Goal: Information Seeking & Learning: Learn about a topic

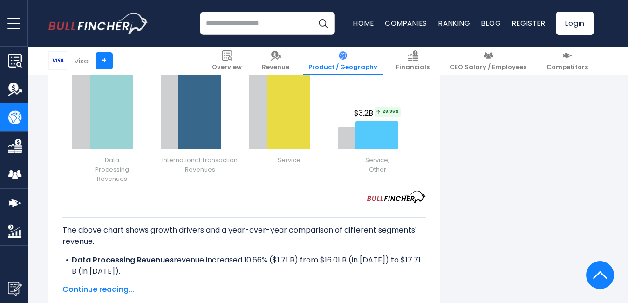
scroll to position [1245, 0]
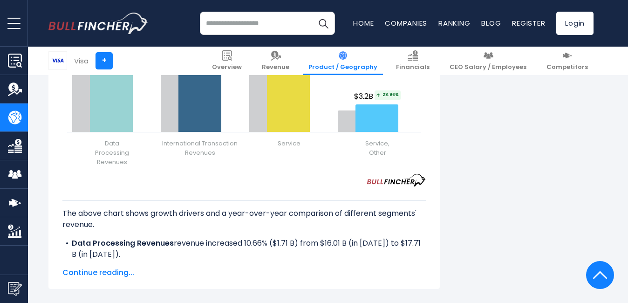
click at [117, 271] on span "Continue reading..." at bounding box center [243, 272] width 363 height 11
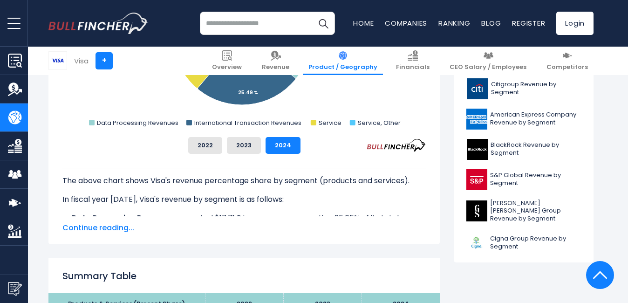
scroll to position [382, 0]
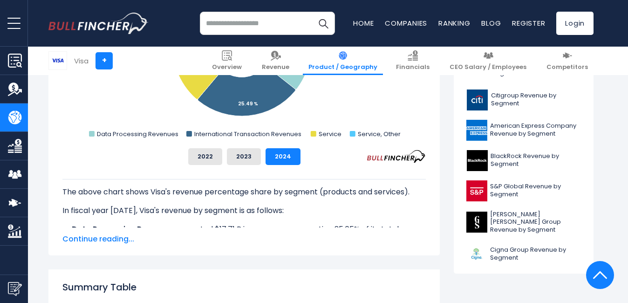
click at [120, 236] on span "Continue reading..." at bounding box center [243, 238] width 363 height 11
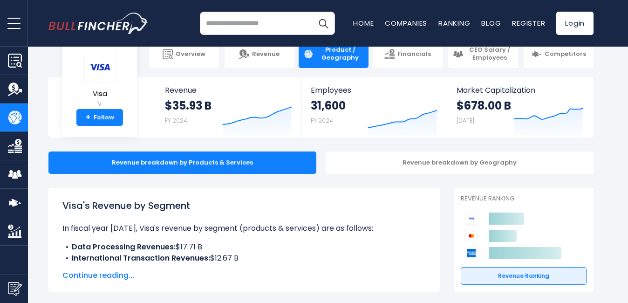
scroll to position [0, 0]
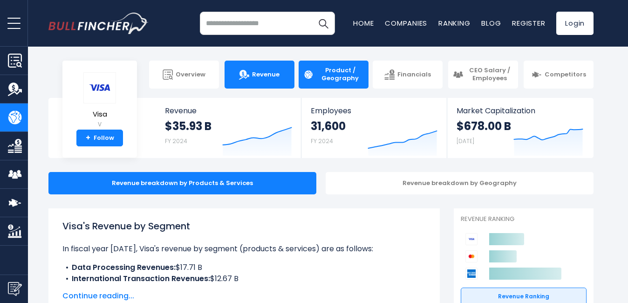
click at [271, 72] on span "Revenue" at bounding box center [265, 75] width 27 height 8
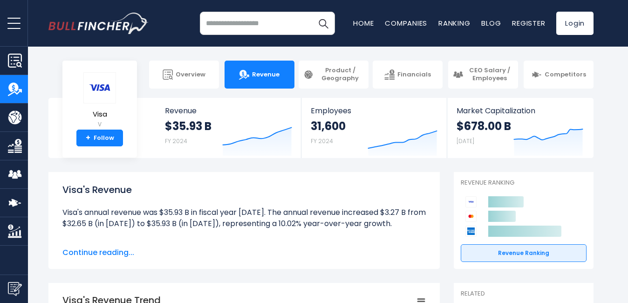
click at [114, 251] on span "Continue reading..." at bounding box center [243, 252] width 363 height 11
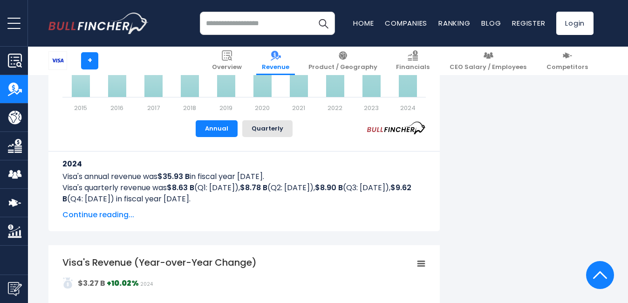
scroll to position [605, 0]
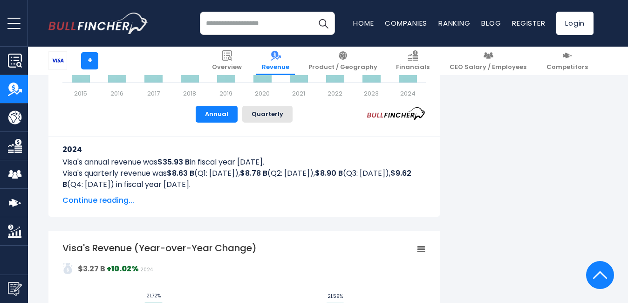
click at [115, 196] on span "Continue reading..." at bounding box center [243, 200] width 363 height 11
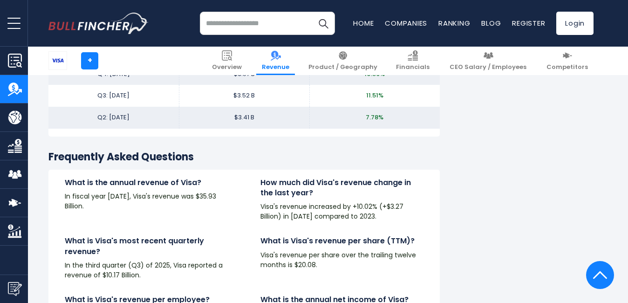
scroll to position [2980, 0]
